Goal: Task Accomplishment & Management: Manage account settings

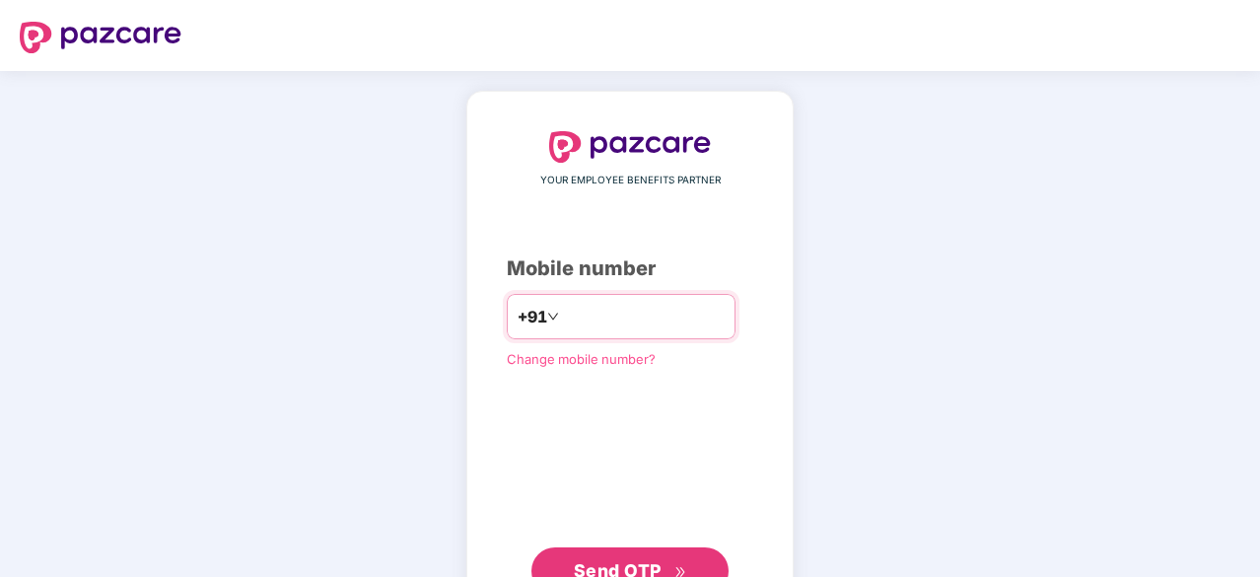
type input "**********"
click at [580, 557] on span "Send OTP" at bounding box center [630, 571] width 113 height 28
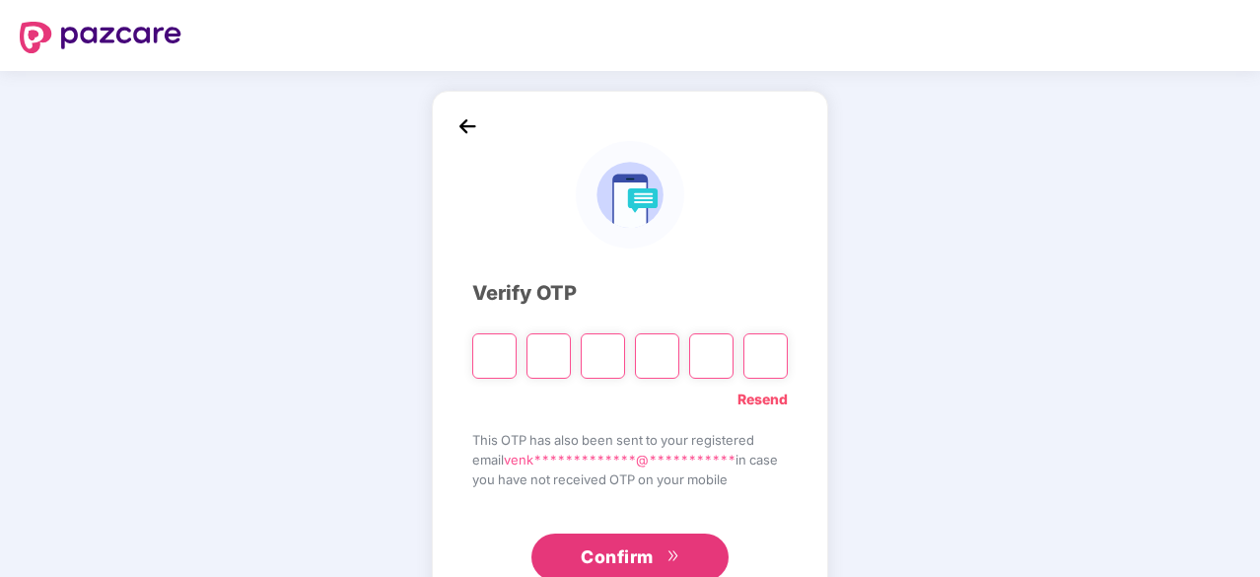
type input "*"
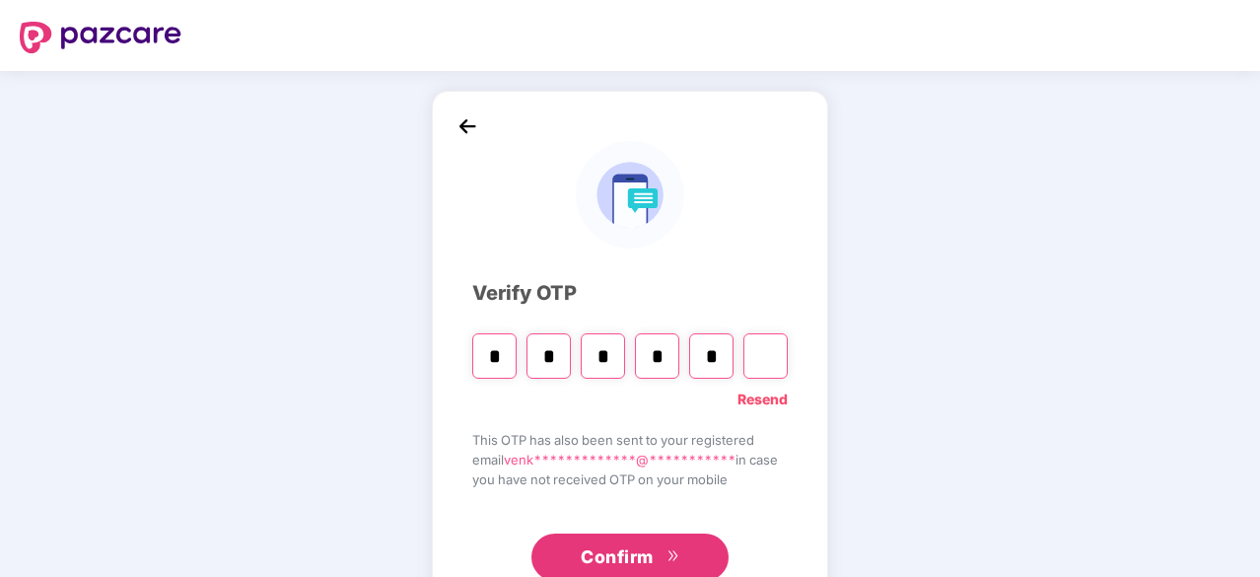
type input "*"
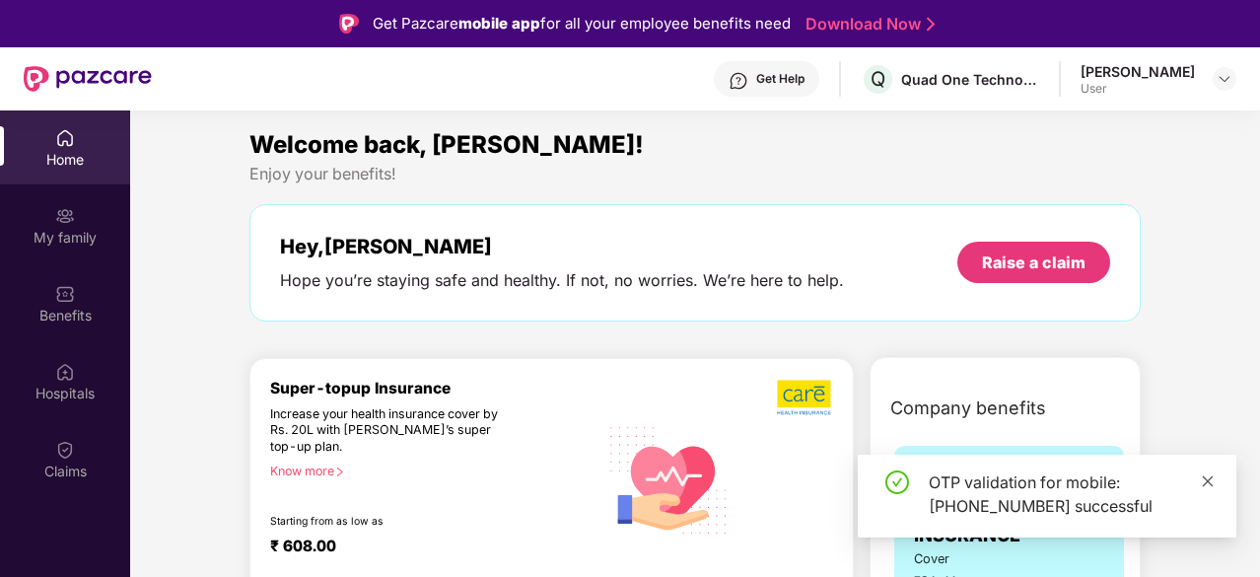
click at [1207, 488] on span at bounding box center [1208, 480] width 14 height 17
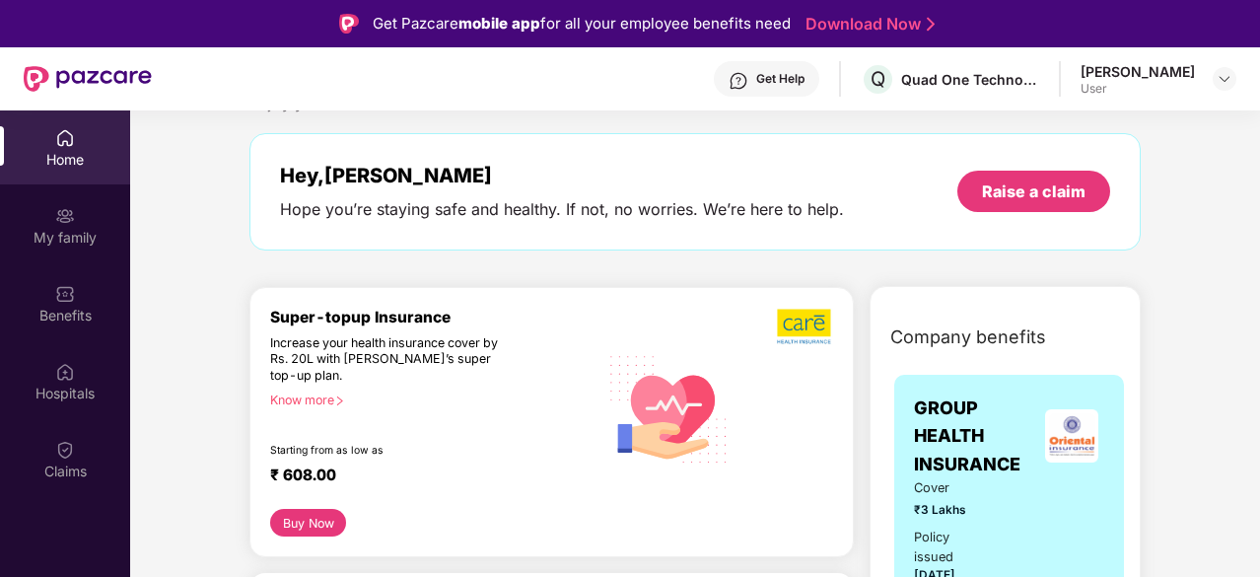
scroll to position [99, 0]
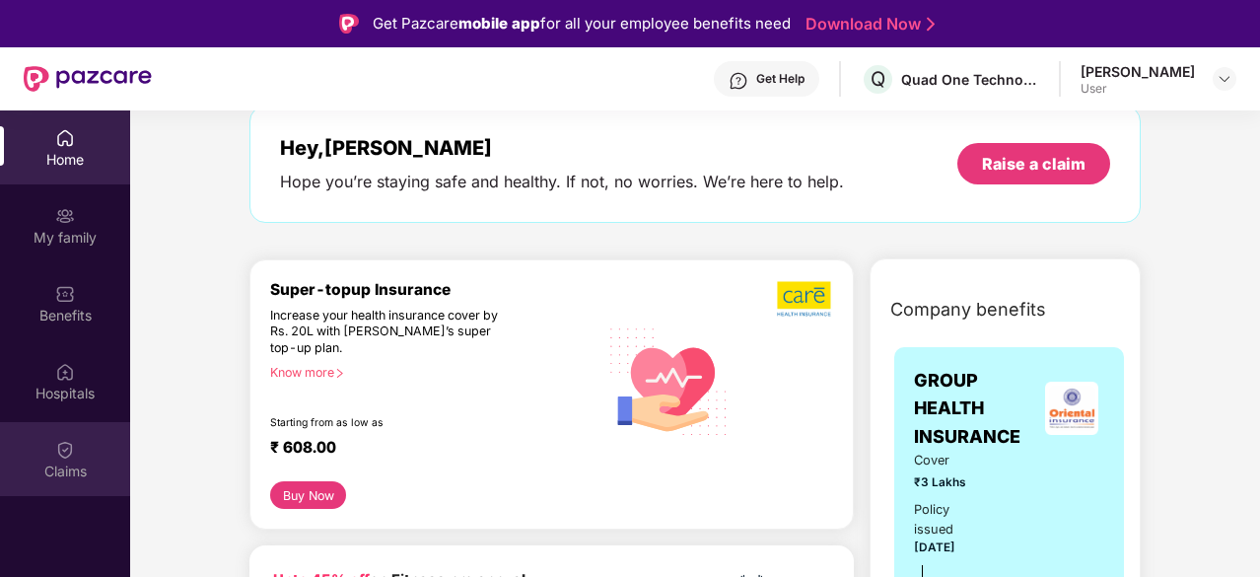
click at [77, 465] on div "Claims" at bounding box center [65, 471] width 130 height 20
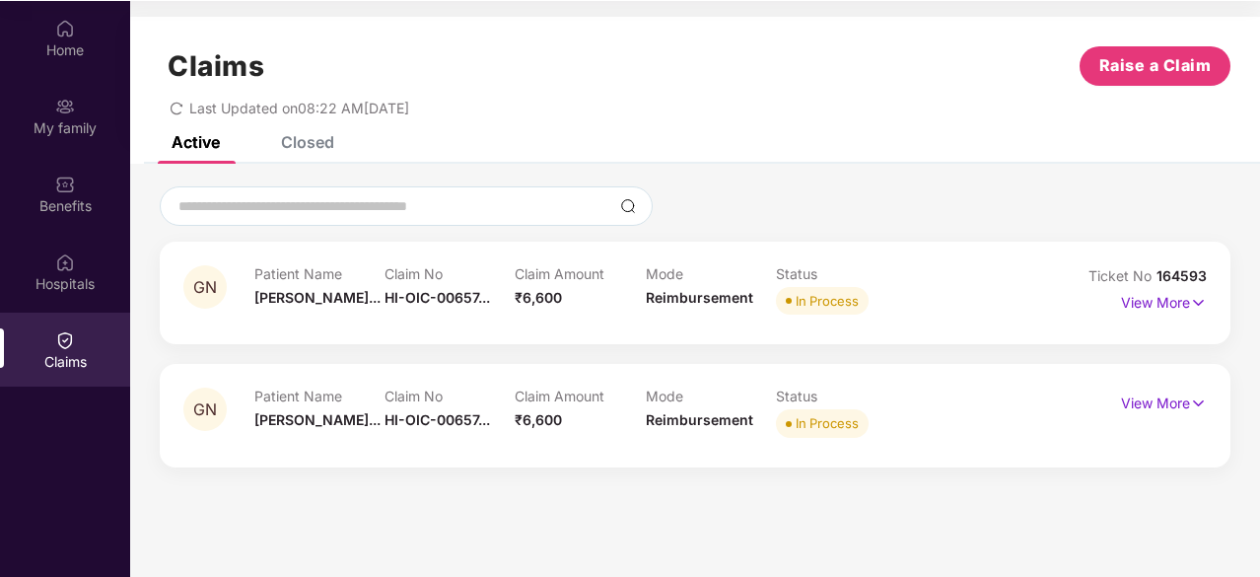
scroll to position [110, 0]
click at [1155, 304] on p "View More" at bounding box center [1164, 299] width 86 height 27
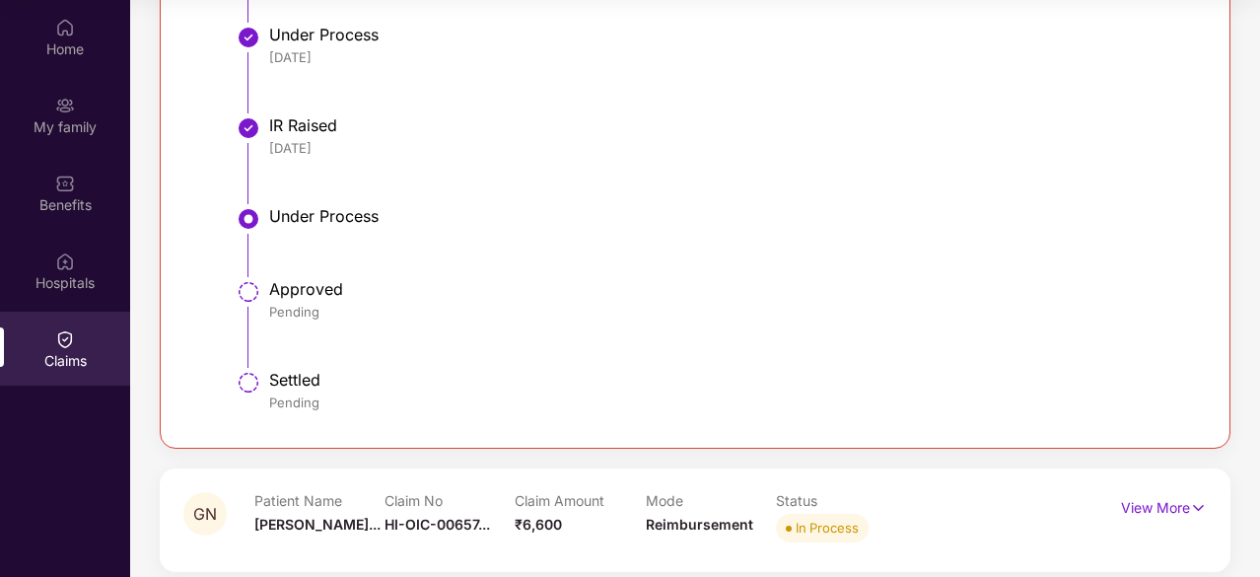
scroll to position [833, 0]
